Goal: Task Accomplishment & Management: Manage account settings

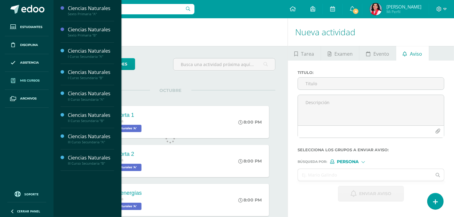
click at [30, 82] on span "Mis cursos" at bounding box center [29, 80] width 19 height 5
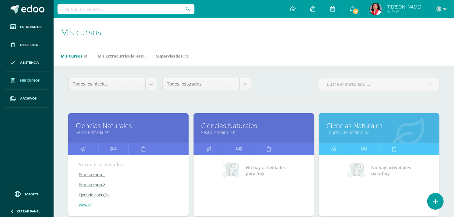
click at [260, 186] on div "No hay actividades para hoy" at bounding box center [253, 185] width 120 height 61
click at [224, 135] on link "Sexto Primaria "B"" at bounding box center [253, 132] width 105 height 6
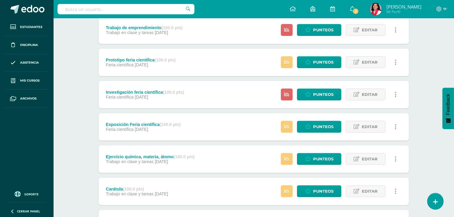
scroll to position [177, 0]
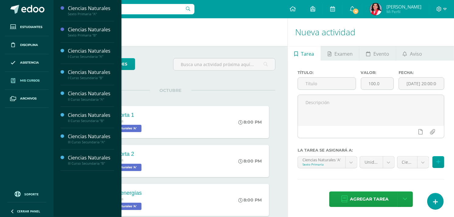
click at [35, 80] on span "Mis cursos" at bounding box center [29, 80] width 19 height 5
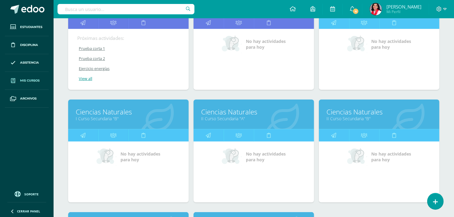
scroll to position [136, 0]
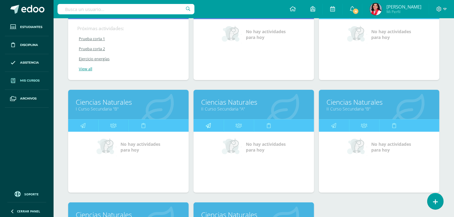
click at [205, 125] on link at bounding box center [208, 126] width 30 height 12
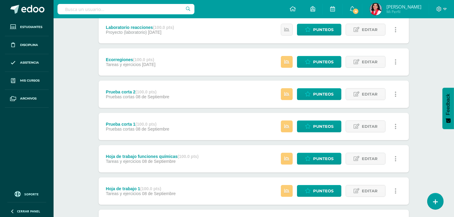
scroll to position [177, 0]
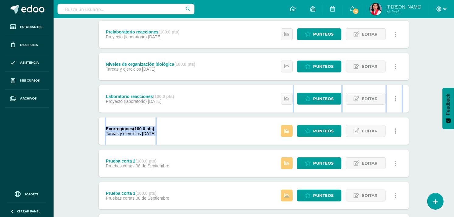
drag, startPoint x: 453, startPoint y: 134, endPoint x: 455, endPoint y: 102, distance: 31.7
click at [454, 102] on html "Estudiantes Disciplina Asistencia Mis cursos Archivos Soporte Ayuda Reportar un…" at bounding box center [227, 101] width 454 height 556
drag, startPoint x: 455, startPoint y: 102, endPoint x: 429, endPoint y: 46, distance: 62.0
click at [429, 46] on div "Ciencias Naturales II Curso Secundaria "A" Herramientas Detalle de asistencias …" at bounding box center [254, 110] width 400 height 538
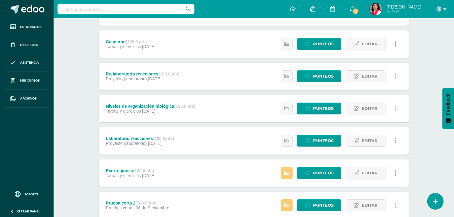
scroll to position [130, 0]
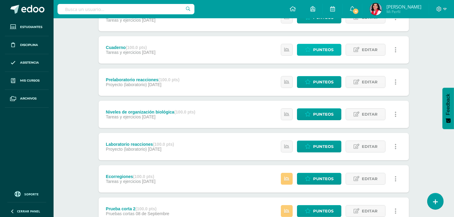
click at [327, 44] on span "Punteos" at bounding box center [323, 49] width 20 height 11
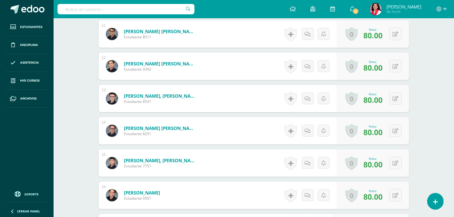
scroll to position [518, 0]
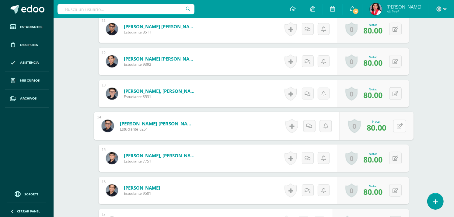
click at [395, 125] on button at bounding box center [399, 126] width 13 height 13
type input "100"
click at [379, 126] on link at bounding box center [383, 128] width 12 height 12
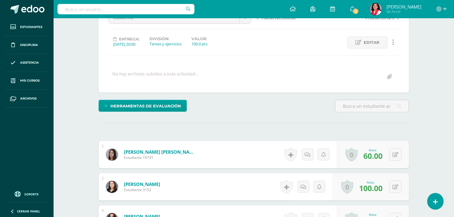
scroll to position [0, 0]
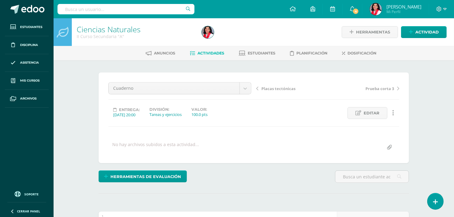
click at [212, 52] on span "Actividades" at bounding box center [210, 53] width 27 height 5
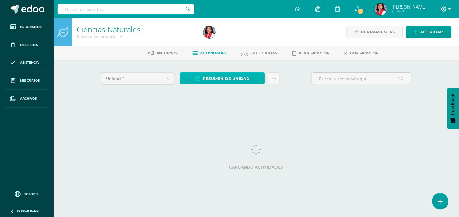
click at [217, 77] on span "Resumen de unidad" at bounding box center [226, 78] width 47 height 11
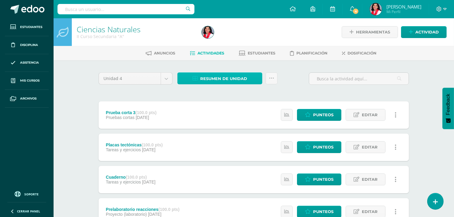
click at [221, 78] on span "Resumen de unidad" at bounding box center [223, 78] width 47 height 11
click at [200, 79] on span "Resumen de unidad" at bounding box center [223, 78] width 47 height 11
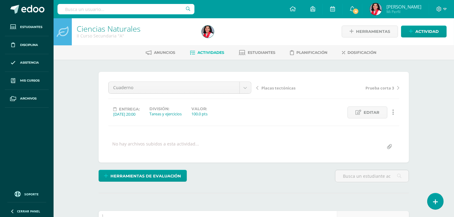
scroll to position [1, 0]
click at [102, 1] on div at bounding box center [125, 9] width 137 height 18
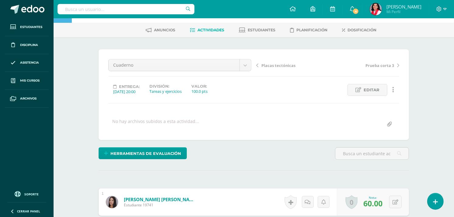
scroll to position [0, 0]
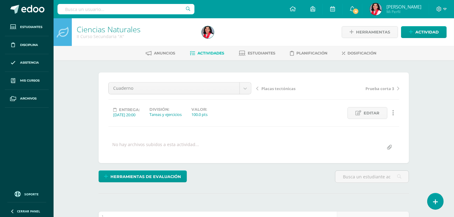
click at [217, 51] on span "Actividades" at bounding box center [210, 53] width 27 height 5
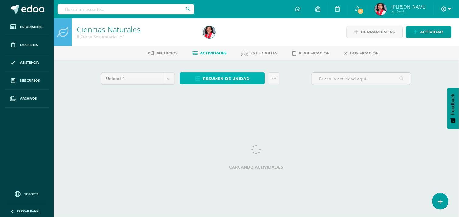
click at [217, 76] on span "Resumen de unidad" at bounding box center [226, 78] width 47 height 11
click at [221, 77] on span "Resumen de unidad" at bounding box center [226, 78] width 47 height 11
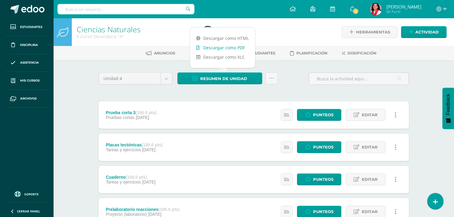
click at [230, 47] on link "Descargar como PDF" at bounding box center [222, 47] width 65 height 9
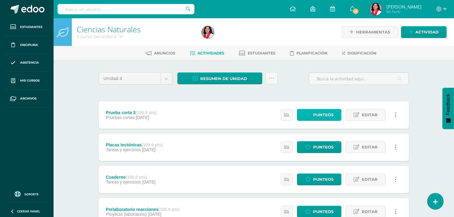
click at [309, 114] on icon at bounding box center [308, 114] width 6 height 5
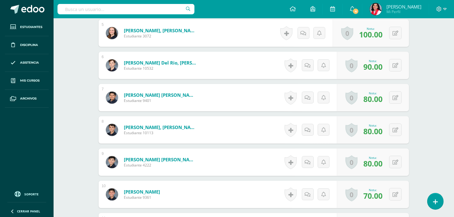
scroll to position [324, 0]
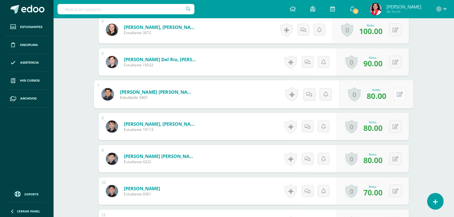
click at [397, 93] on icon at bounding box center [400, 94] width 6 height 5
type input "70"
click at [381, 98] on icon at bounding box center [382, 96] width 5 height 5
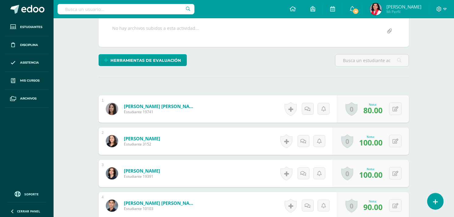
scroll to position [0, 0]
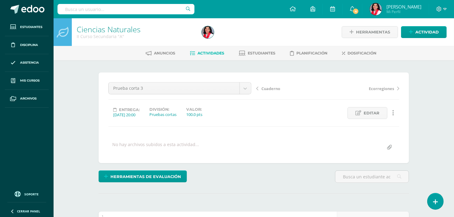
click at [213, 55] on span "Actividades" at bounding box center [210, 53] width 27 height 5
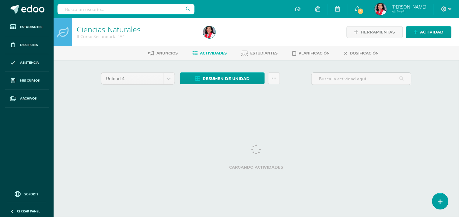
click at [213, 52] on span "Actividades" at bounding box center [213, 53] width 27 height 5
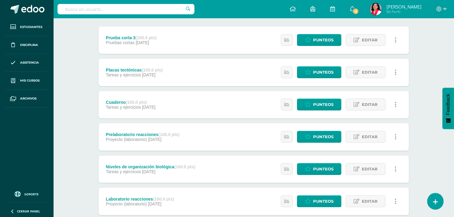
scroll to position [77, 0]
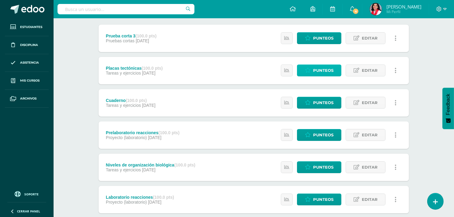
click at [317, 69] on span "Punteos" at bounding box center [323, 70] width 20 height 11
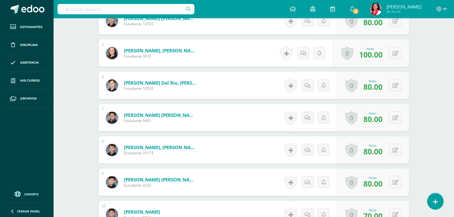
scroll to position [310, 0]
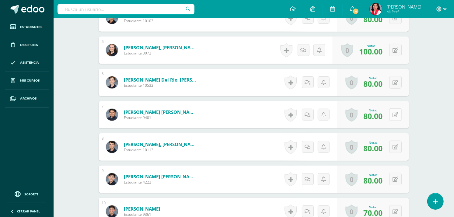
click at [396, 114] on icon at bounding box center [395, 114] width 6 height 5
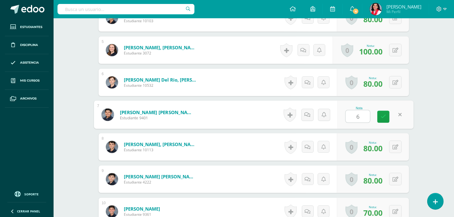
scroll to position [310, 0]
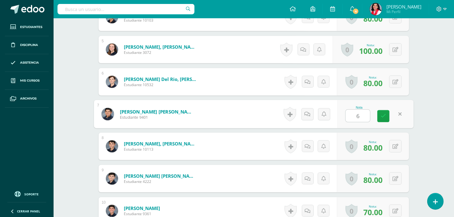
type input "60"
click at [382, 114] on icon at bounding box center [382, 115] width 5 height 5
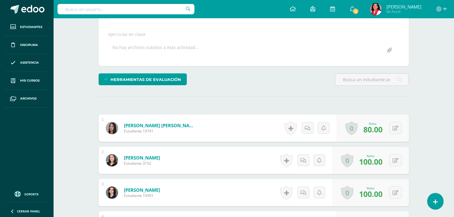
scroll to position [0, 0]
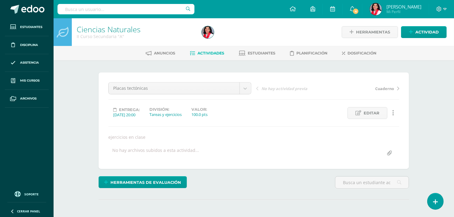
click at [202, 52] on span "Actividades" at bounding box center [210, 53] width 27 height 5
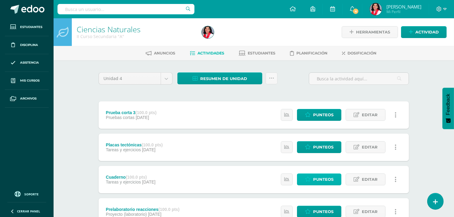
click at [308, 179] on icon at bounding box center [308, 179] width 6 height 5
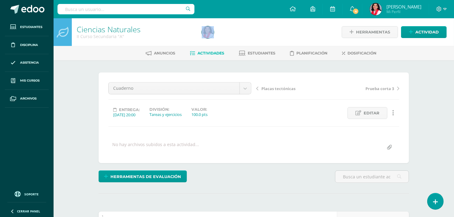
drag, startPoint x: 453, startPoint y: 34, endPoint x: 240, endPoint y: 47, distance: 213.6
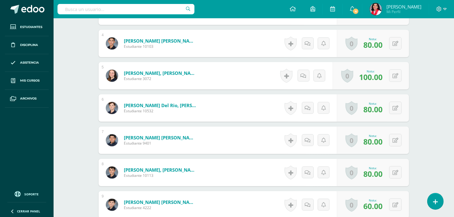
scroll to position [285, 0]
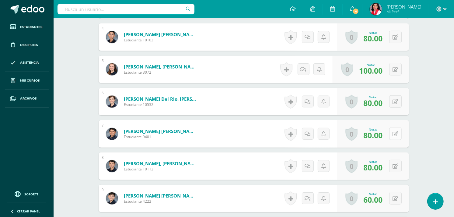
click at [397, 132] on icon at bounding box center [395, 133] width 6 height 5
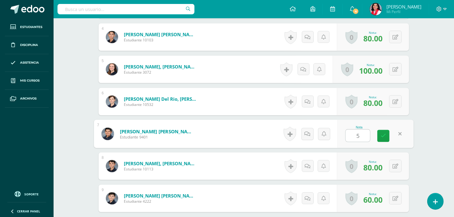
type input "55"
click at [381, 135] on icon at bounding box center [382, 135] width 5 height 5
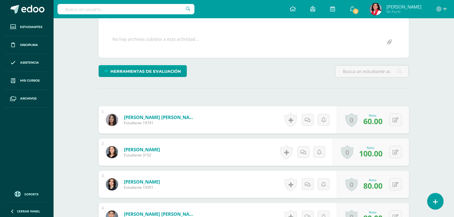
scroll to position [0, 0]
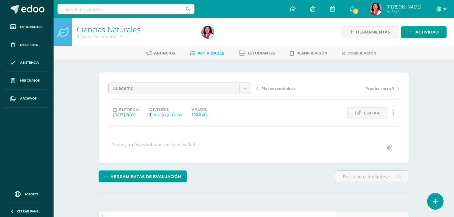
click at [220, 51] on span "Actividades" at bounding box center [210, 53] width 27 height 5
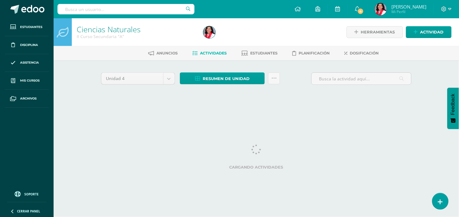
click at [224, 94] on div "Unidad 4 Unidad 1 Unidad 2 Unidad 3 Unidad 4 Resumen de unidad Descargar como H…" at bounding box center [256, 86] width 315 height 29
click at [230, 79] on span "Resumen de unidad" at bounding box center [226, 78] width 47 height 11
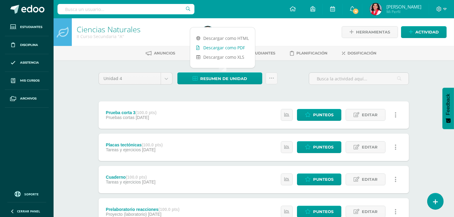
click at [230, 49] on link "Descargar como PDF" at bounding box center [222, 47] width 65 height 9
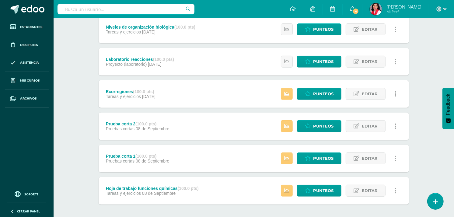
scroll to position [240, 0]
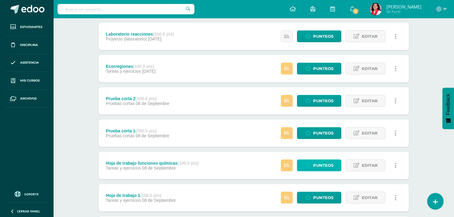
click at [322, 164] on span "Punteos" at bounding box center [323, 165] width 20 height 11
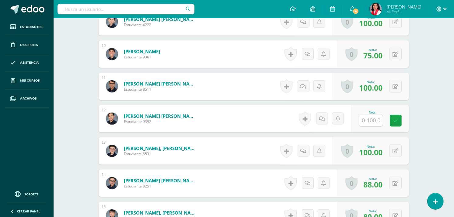
scroll to position [463, 0]
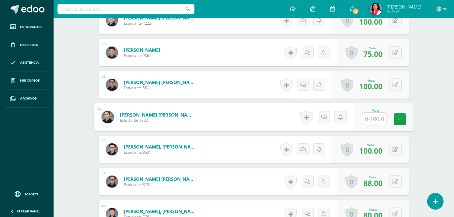
click at [370, 121] on input "text" at bounding box center [374, 119] width 24 height 12
type input "85"
click at [398, 124] on link at bounding box center [400, 119] width 12 height 12
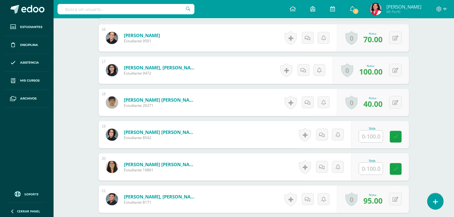
scroll to position [669, 0]
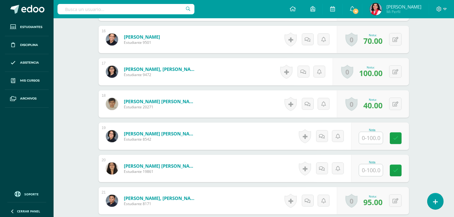
click at [374, 137] on input "text" at bounding box center [371, 138] width 24 height 12
type input "100"
click at [369, 167] on input "text" at bounding box center [374, 170] width 24 height 12
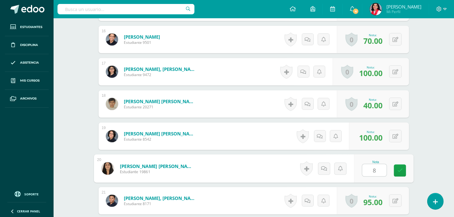
type input "80"
click at [405, 166] on link at bounding box center [400, 171] width 12 height 12
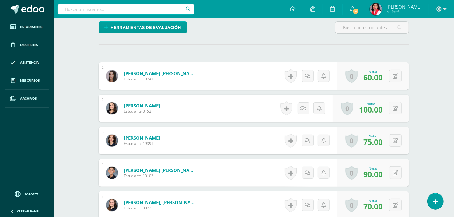
scroll to position [133, 0]
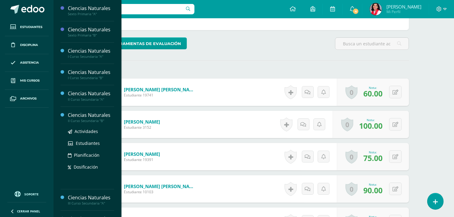
click at [74, 119] on div "II Curso Secundaria "B"" at bounding box center [91, 121] width 46 height 4
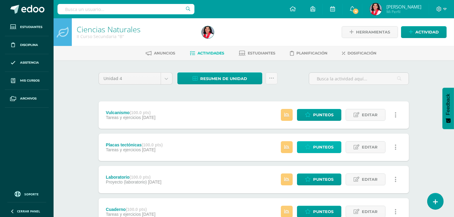
click at [303, 145] on link "Punteos" at bounding box center [319, 147] width 44 height 12
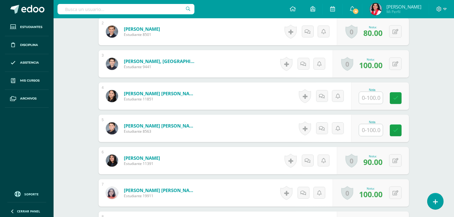
scroll to position [270, 0]
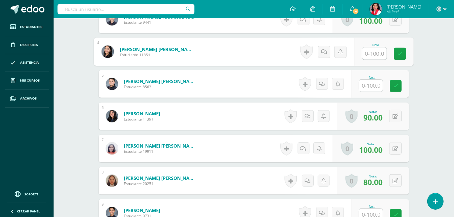
click at [374, 50] on input "text" at bounding box center [374, 53] width 24 height 12
type input "80"
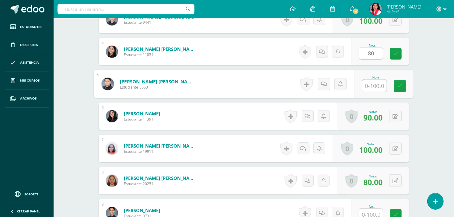
click at [372, 84] on input "text" at bounding box center [374, 86] width 24 height 12
type input "80"
click at [394, 87] on link at bounding box center [400, 86] width 12 height 12
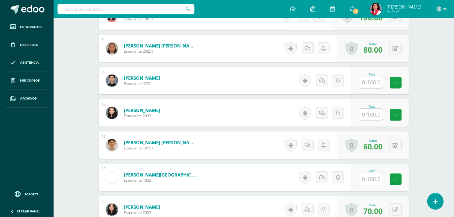
scroll to position [408, 0]
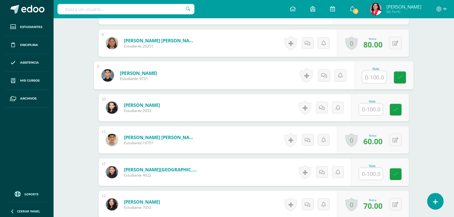
click at [374, 75] on input "text" at bounding box center [374, 77] width 24 height 12
type input "80"
click at [399, 77] on icon at bounding box center [399, 77] width 5 height 5
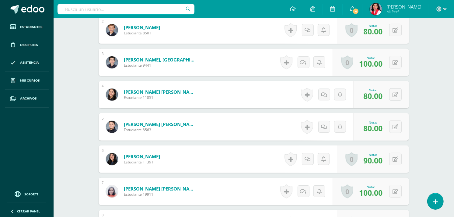
scroll to position [0, 0]
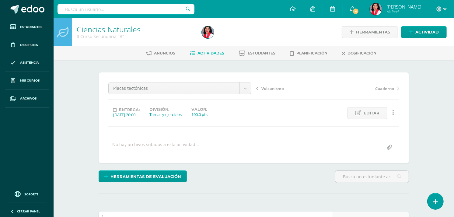
click at [209, 55] on link "Actividades" at bounding box center [207, 53] width 34 height 10
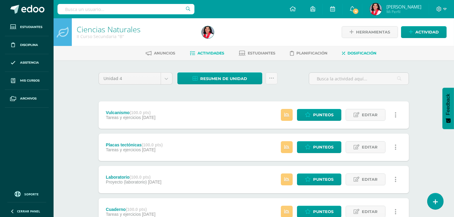
click at [374, 50] on link "Dosificación" at bounding box center [359, 53] width 34 height 10
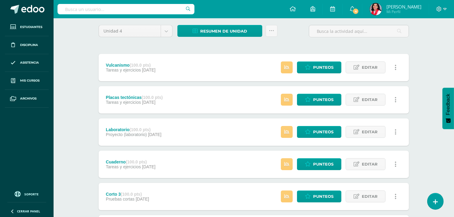
scroll to position [50, 0]
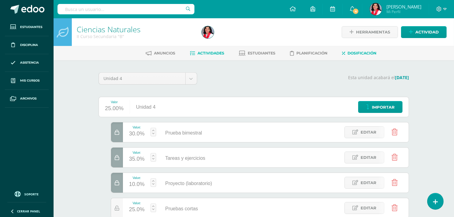
click at [215, 52] on span "Actividades" at bounding box center [210, 53] width 27 height 5
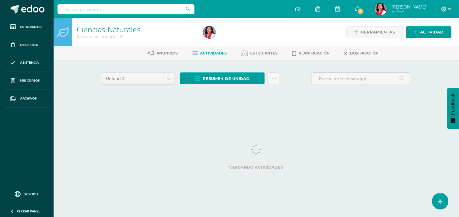
click at [215, 52] on span "Actividades" at bounding box center [213, 53] width 27 height 5
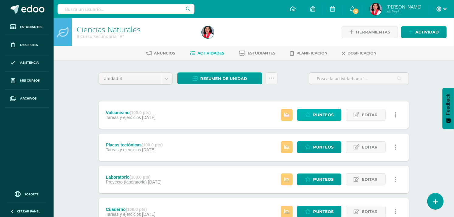
click at [314, 113] on span "Punteos" at bounding box center [323, 114] width 20 height 11
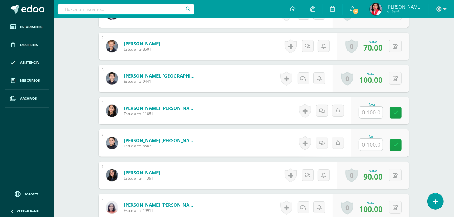
scroll to position [221, 0]
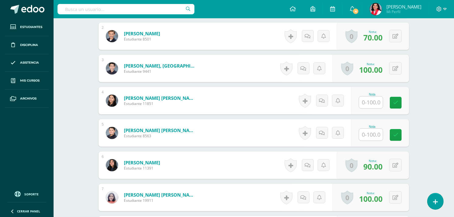
click at [370, 102] on input "text" at bounding box center [371, 102] width 24 height 12
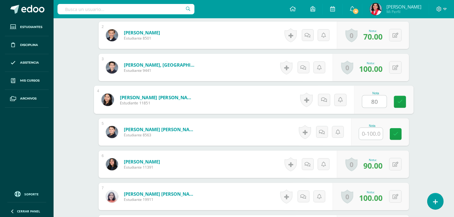
type input "80"
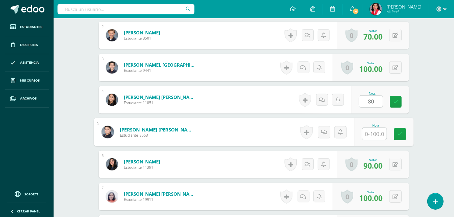
click at [373, 132] on input "text" at bounding box center [374, 134] width 24 height 12
type input "80"
click at [399, 135] on icon at bounding box center [399, 133] width 5 height 5
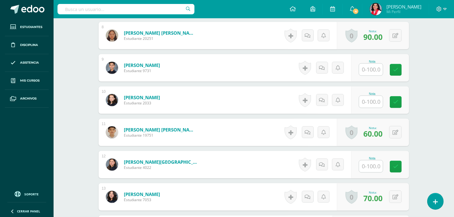
scroll to position [422, 0]
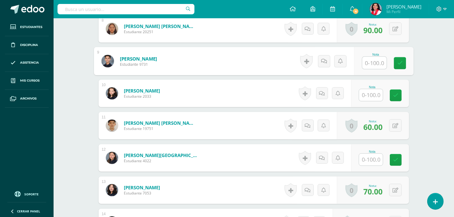
click at [369, 62] on input "text" at bounding box center [374, 63] width 24 height 12
type input "80"
click at [402, 65] on icon at bounding box center [399, 63] width 5 height 5
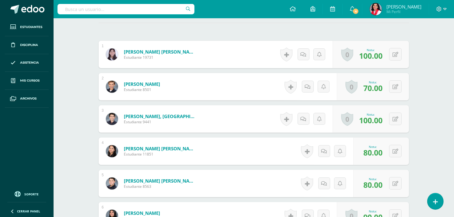
scroll to position [0, 0]
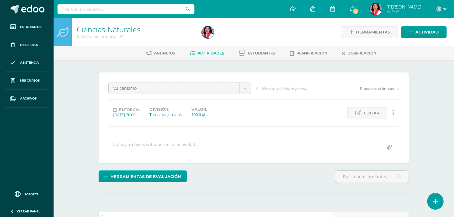
click at [211, 54] on span "Actividades" at bounding box center [210, 53] width 27 height 5
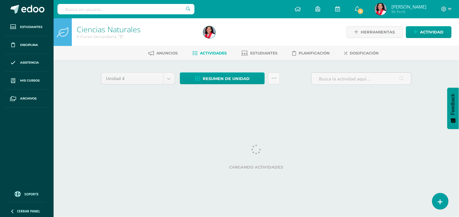
click at [211, 54] on span "Actividades" at bounding box center [213, 53] width 27 height 5
click at [226, 67] on div "Unidad 4 Unidad 1 Unidad 2 Unidad 3 Unidad 4 Resumen de unidad Descargar como H…" at bounding box center [256, 86] width 335 height 53
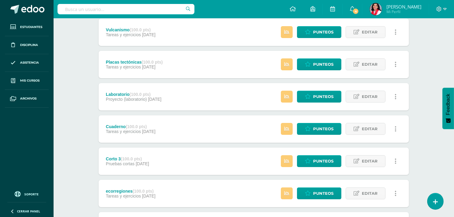
scroll to position [86, 0]
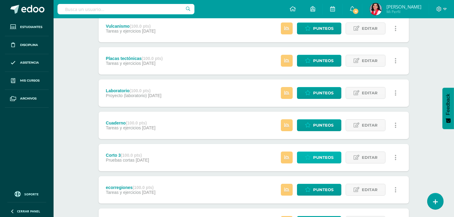
click at [321, 155] on span "Punteos" at bounding box center [323, 157] width 20 height 11
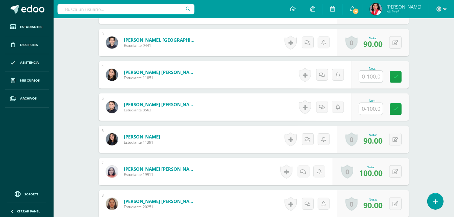
scroll to position [247, 0]
click at [379, 73] on input "text" at bounding box center [374, 76] width 24 height 12
type input "80"
click at [373, 108] on input "text" at bounding box center [374, 108] width 24 height 12
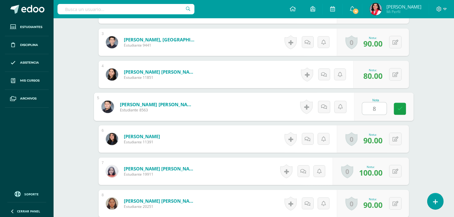
type input "80"
click at [400, 106] on icon at bounding box center [399, 108] width 5 height 5
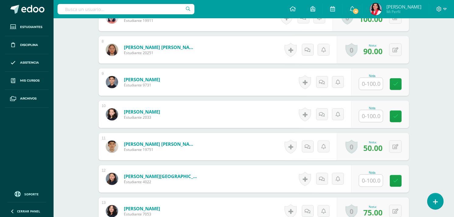
scroll to position [414, 0]
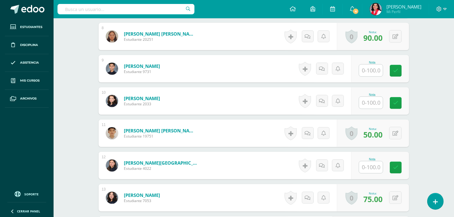
click at [373, 71] on input "text" at bounding box center [371, 70] width 24 height 12
type input "65"
click at [396, 71] on link at bounding box center [400, 71] width 12 height 12
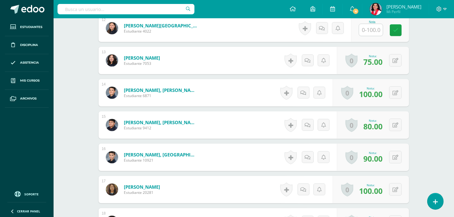
scroll to position [0, 0]
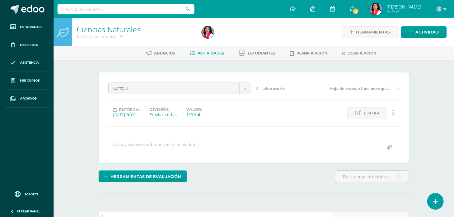
click at [215, 54] on span "Actividades" at bounding box center [210, 53] width 27 height 5
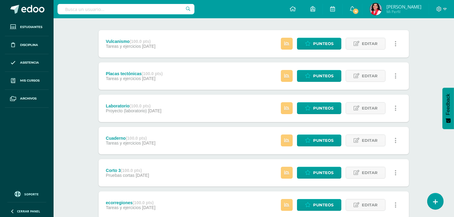
scroll to position [74, 0]
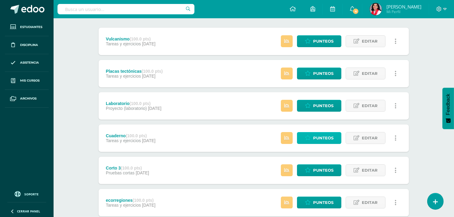
click at [326, 136] on span "Punteos" at bounding box center [323, 137] width 20 height 11
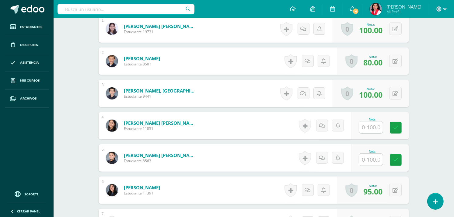
scroll to position [202, 0]
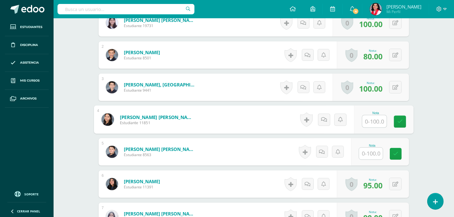
click at [367, 122] on input "text" at bounding box center [374, 121] width 24 height 12
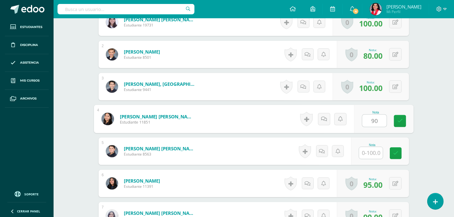
type input "90"
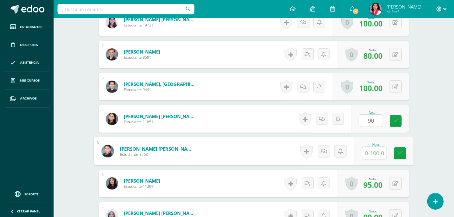
click at [372, 151] on input "text" at bounding box center [374, 153] width 24 height 12
type input "80"
click at [401, 151] on icon at bounding box center [399, 153] width 5 height 5
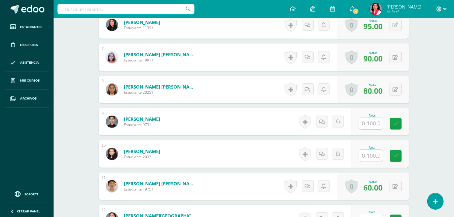
scroll to position [381, 0]
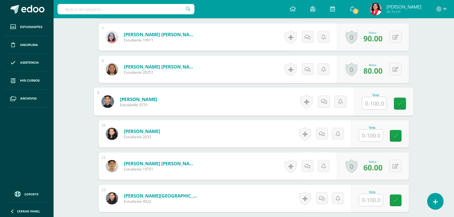
click at [378, 101] on input "text" at bounding box center [374, 103] width 24 height 12
type input "85"
click at [397, 102] on icon at bounding box center [399, 103] width 5 height 5
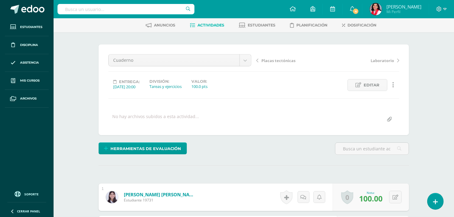
scroll to position [0, 0]
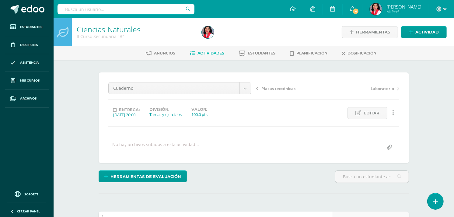
click at [217, 51] on span "Actividades" at bounding box center [210, 53] width 27 height 5
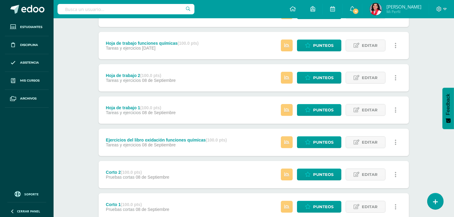
scroll to position [328, 0]
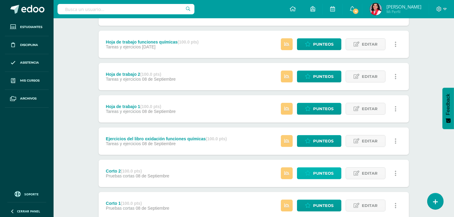
click at [318, 171] on span "Punteos" at bounding box center [323, 173] width 20 height 11
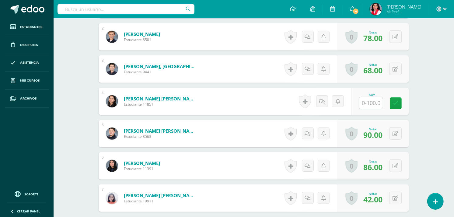
scroll to position [219, 0]
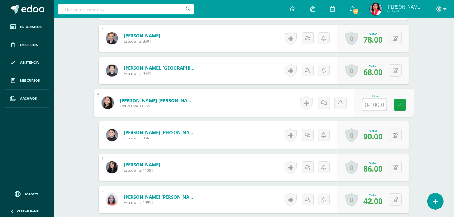
click at [375, 102] on input "text" at bounding box center [374, 105] width 24 height 12
type input "62"
click at [398, 104] on icon at bounding box center [399, 104] width 5 height 5
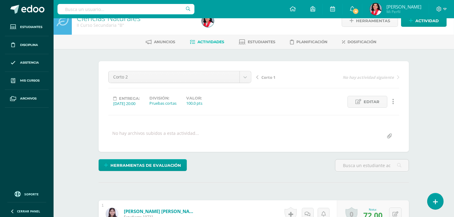
scroll to position [16, 0]
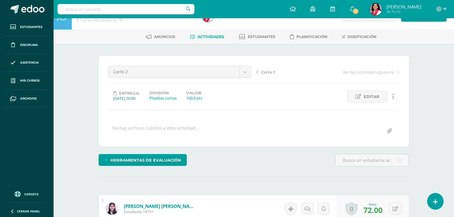
click at [202, 36] on span "Actividades" at bounding box center [210, 36] width 27 height 5
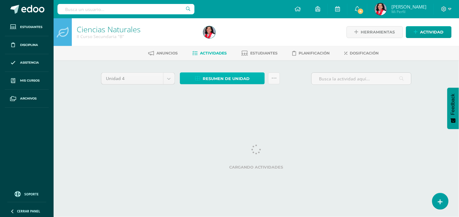
click at [212, 74] on span "Resumen de unidad" at bounding box center [226, 78] width 47 height 11
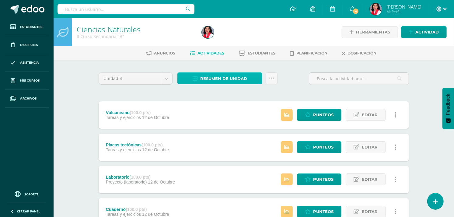
click at [212, 74] on span "Resumen de unidad" at bounding box center [223, 78] width 47 height 11
click at [305, 30] on div at bounding box center [262, 32] width 127 height 28
click at [234, 79] on span "Resumen de unidad" at bounding box center [223, 78] width 47 height 11
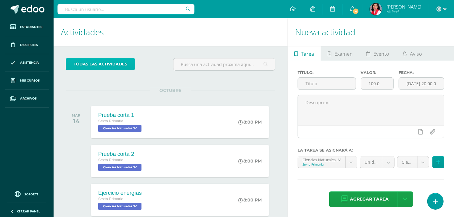
click at [116, 68] on link "todas las Actividades" at bounding box center [100, 64] width 69 height 12
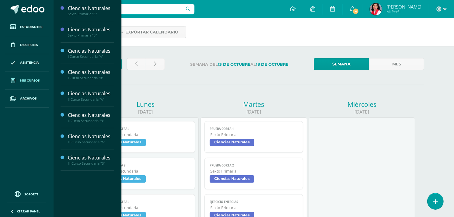
click at [35, 81] on span "Mis cursos" at bounding box center [29, 80] width 19 height 5
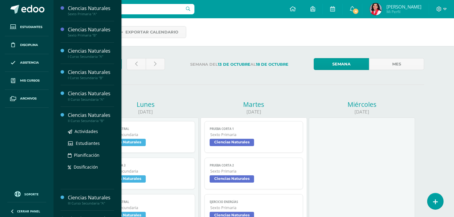
click at [76, 121] on div "II Curso Secundaria "B"" at bounding box center [91, 121] width 46 height 4
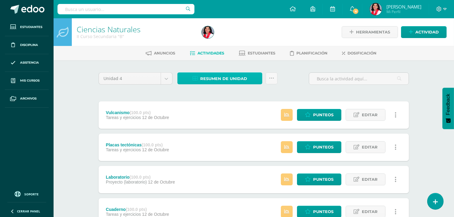
click at [212, 81] on span "Resumen de unidad" at bounding box center [223, 78] width 47 height 11
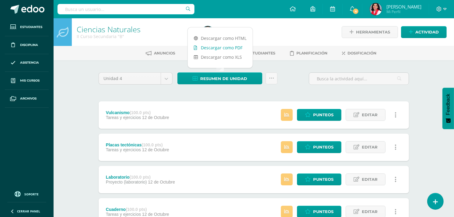
click at [215, 47] on link "Descargar como PDF" at bounding box center [220, 47] width 65 height 9
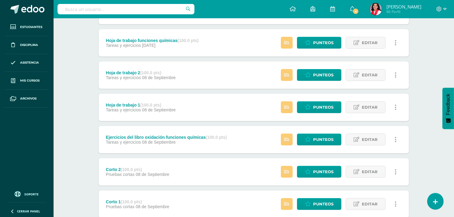
scroll to position [332, 0]
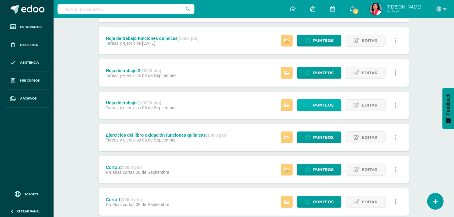
click at [303, 107] on link "Punteos" at bounding box center [319, 105] width 44 height 12
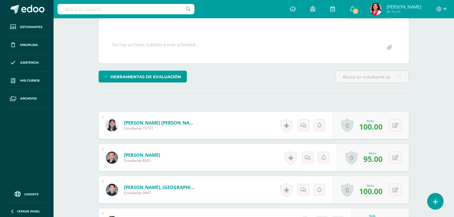
scroll to position [131, 0]
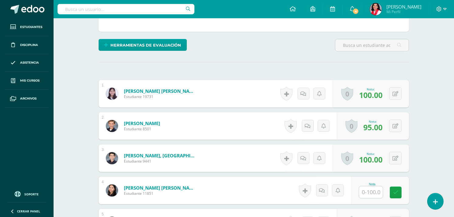
click at [380, 171] on div "0 Logros Logros obtenidos Aún no hay logros agregados Nota: 100.00" at bounding box center [370, 157] width 76 height 27
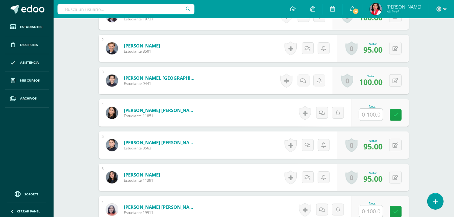
scroll to position [212, 0]
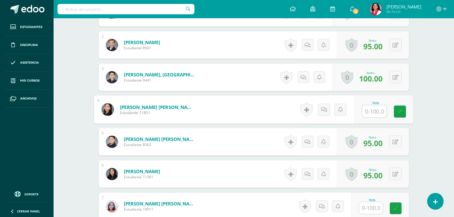
click at [369, 107] on input "text" at bounding box center [374, 111] width 24 height 12
type input "80"
click at [399, 110] on icon at bounding box center [399, 111] width 5 height 5
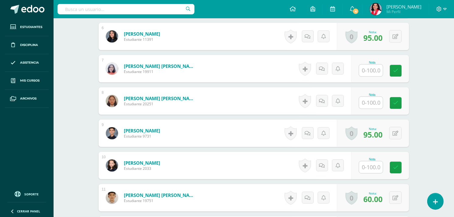
scroll to position [351, 0]
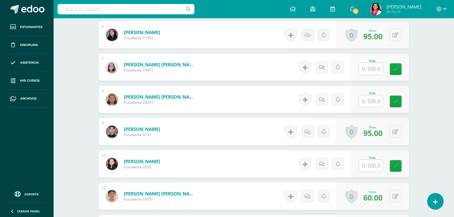
click at [372, 68] on input "text" at bounding box center [371, 69] width 24 height 12
type input "80"
click at [373, 99] on input "text" at bounding box center [371, 101] width 24 height 12
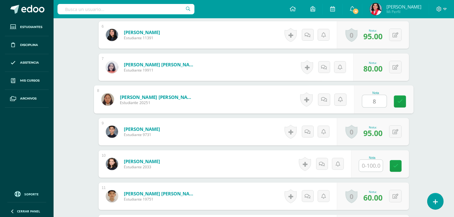
type input "80"
click at [399, 100] on icon at bounding box center [399, 101] width 5 height 5
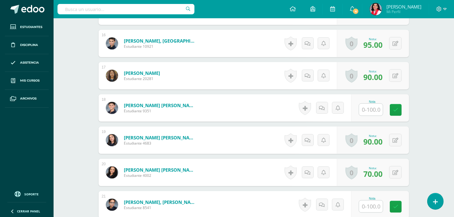
scroll to position [675, 0]
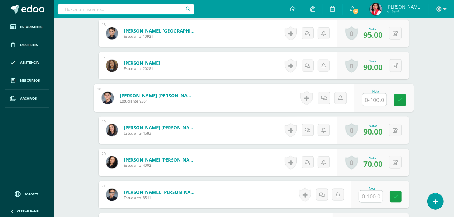
click at [374, 101] on input "text" at bounding box center [374, 100] width 24 height 12
type input "100"
click at [402, 97] on icon at bounding box center [399, 99] width 5 height 5
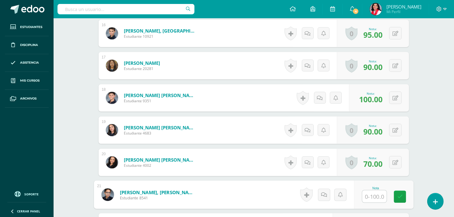
click at [369, 196] on input "text" at bounding box center [374, 196] width 24 height 12
type input "80"
click at [393, 194] on div "Nota 80" at bounding box center [383, 195] width 59 height 28
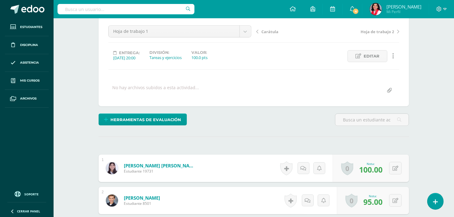
scroll to position [0, 0]
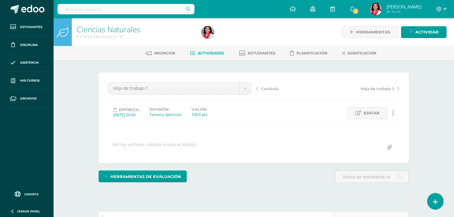
click at [202, 52] on span "Actividades" at bounding box center [210, 53] width 27 height 5
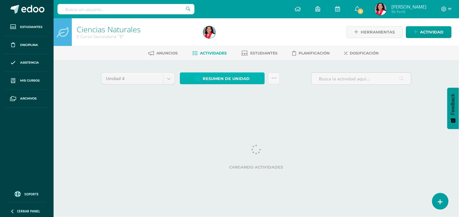
click at [208, 76] on span "Resumen de unidad" at bounding box center [226, 78] width 47 height 11
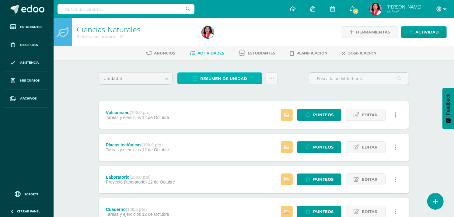
click at [208, 76] on span "Resumen de unidad" at bounding box center [223, 78] width 47 height 11
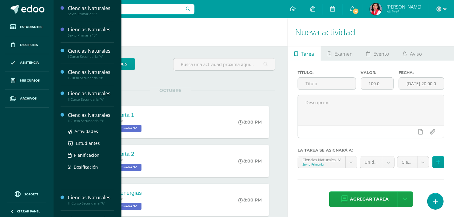
click at [96, 120] on div "II Curso Secundaria "B"" at bounding box center [91, 121] width 46 height 4
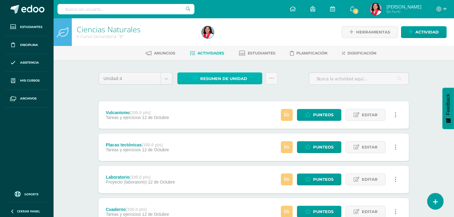
click at [200, 77] on link "Resumen de unidad" at bounding box center [219, 78] width 85 height 12
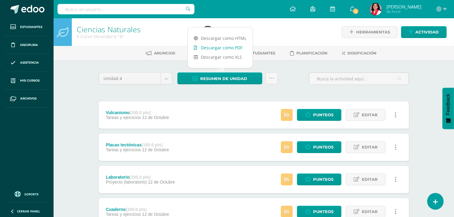
click at [209, 50] on link "Descargar como PDF" at bounding box center [220, 47] width 65 height 9
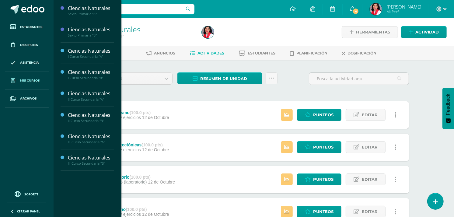
click at [32, 80] on span "Mis cursos" at bounding box center [29, 80] width 19 height 5
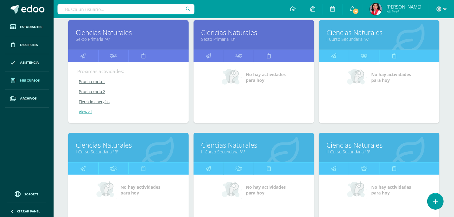
scroll to position [118, 0]
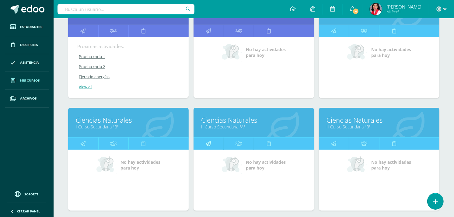
click at [208, 140] on icon at bounding box center [208, 143] width 5 height 12
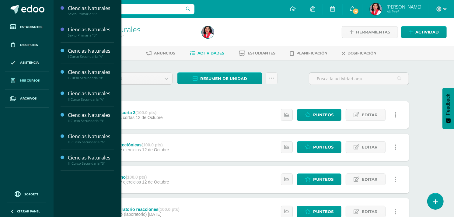
click at [30, 79] on span "Mis cursos" at bounding box center [29, 80] width 19 height 5
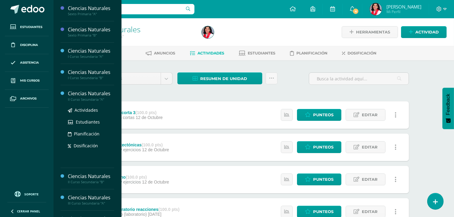
click at [78, 100] on div "II Curso Secundaria "A"" at bounding box center [91, 99] width 46 height 4
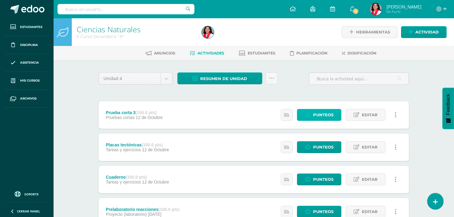
click at [308, 111] on link "Punteos" at bounding box center [319, 115] width 44 height 12
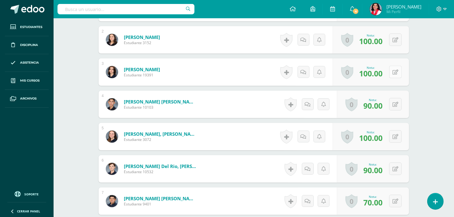
scroll to position [218, 0]
click at [397, 71] on icon at bounding box center [395, 71] width 6 height 5
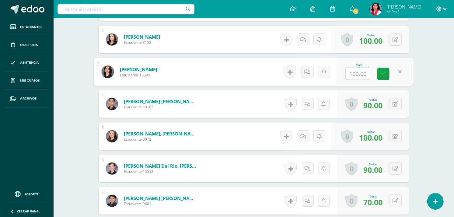
scroll to position [218, 0]
click at [382, 72] on icon at bounding box center [382, 73] width 5 height 5
click at [396, 71] on button at bounding box center [399, 71] width 13 height 13
type input "80"
click at [384, 71] on icon at bounding box center [382, 73] width 5 height 5
